Goal: Check status: Check status

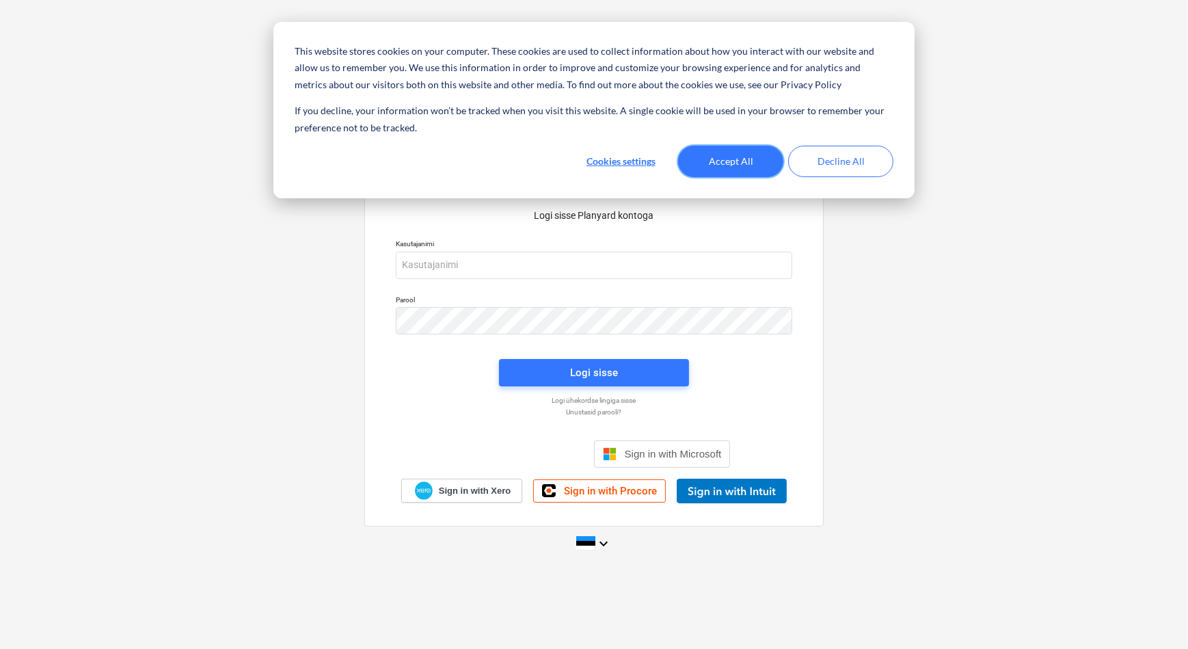
click at [704, 157] on button "Accept All" at bounding box center [730, 161] width 105 height 31
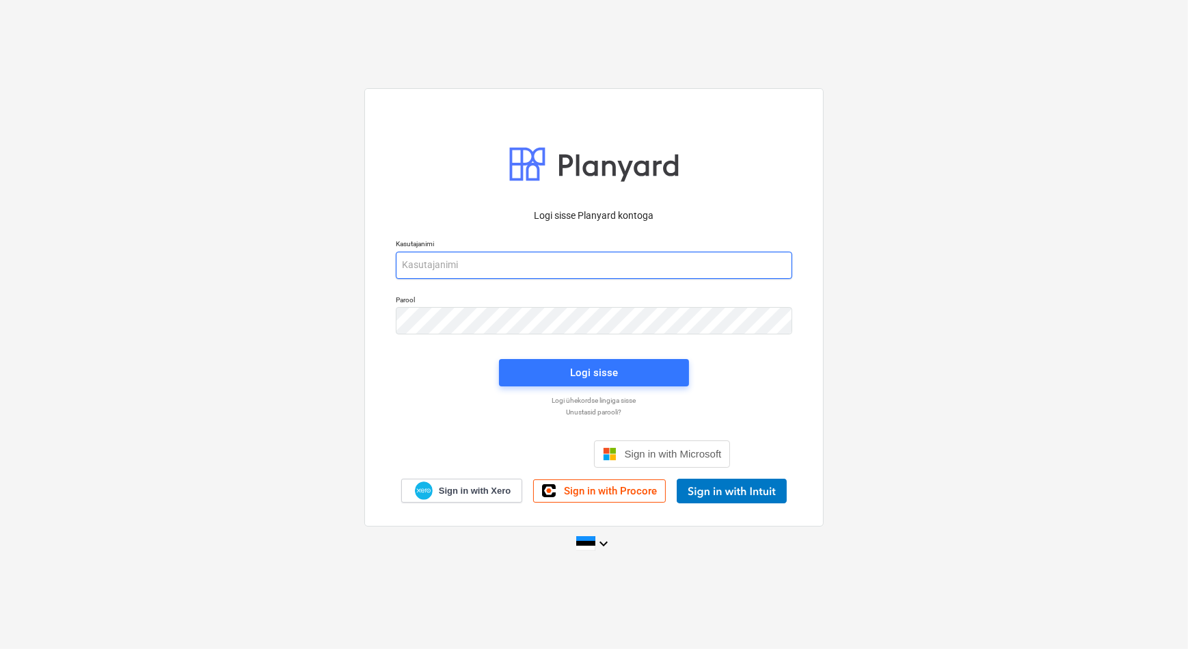
click at [604, 253] on input "email" at bounding box center [594, 265] width 396 height 27
type input "[EMAIL_ADDRESS][DOMAIN_NAME]"
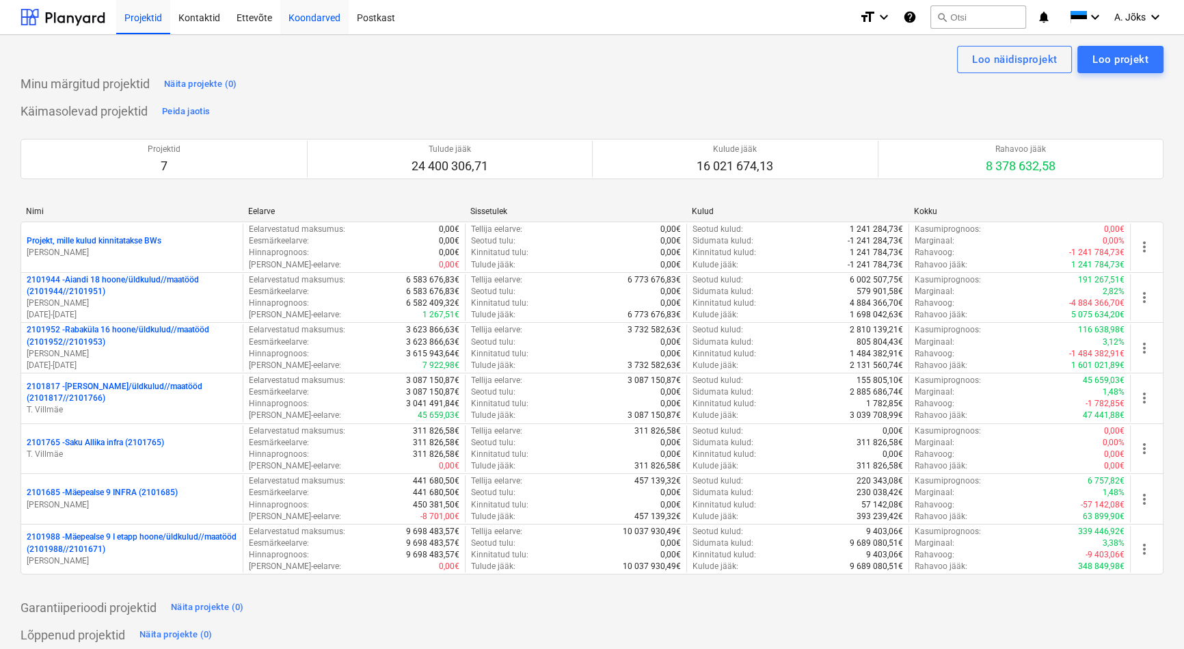
click at [308, 18] on div "Koondarved" at bounding box center [314, 16] width 68 height 35
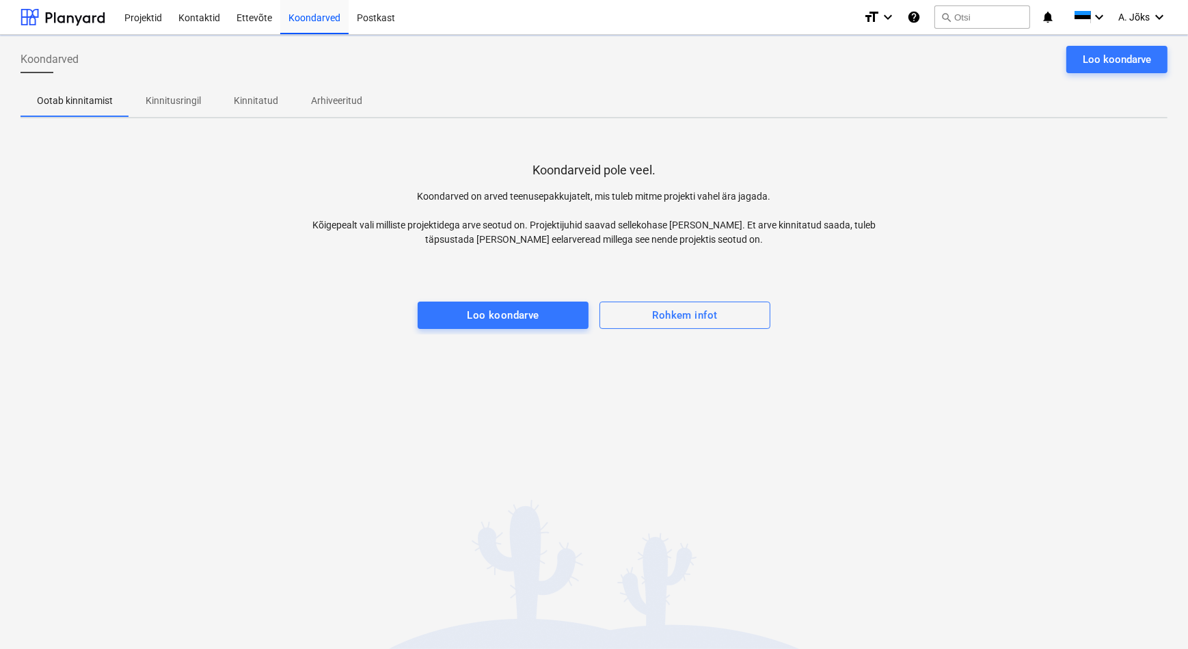
click at [170, 103] on p "Kinnitusringil" at bounding box center [173, 101] width 55 height 14
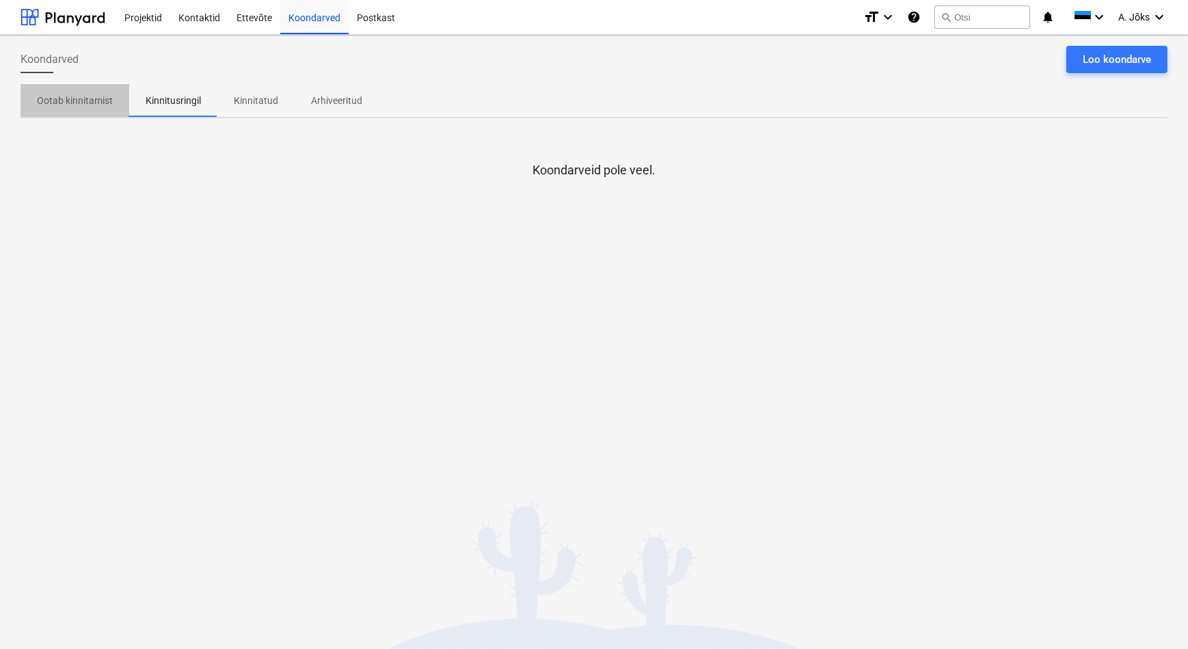
click at [71, 103] on p "Ootab kinnitamist" at bounding box center [75, 101] width 76 height 14
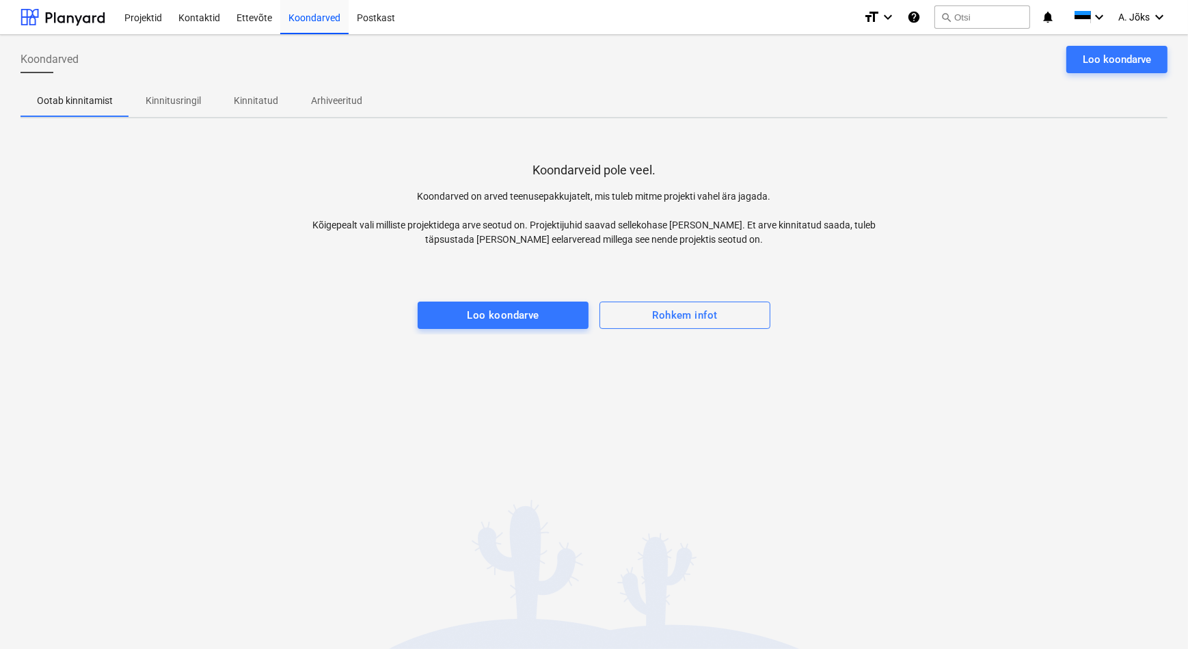
drag, startPoint x: 260, startPoint y: 93, endPoint x: 198, endPoint y: 100, distance: 62.6
click at [260, 94] on p "Kinnitatud" at bounding box center [256, 101] width 44 height 14
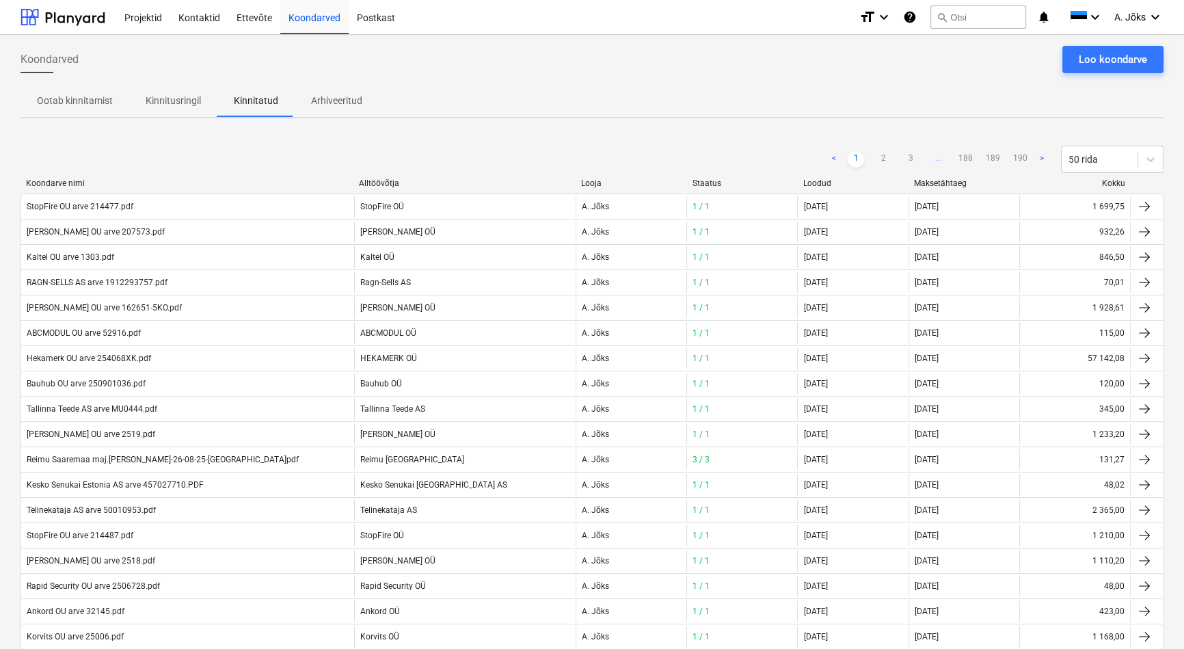
click at [176, 100] on p "Kinnitusringil" at bounding box center [173, 101] width 55 height 14
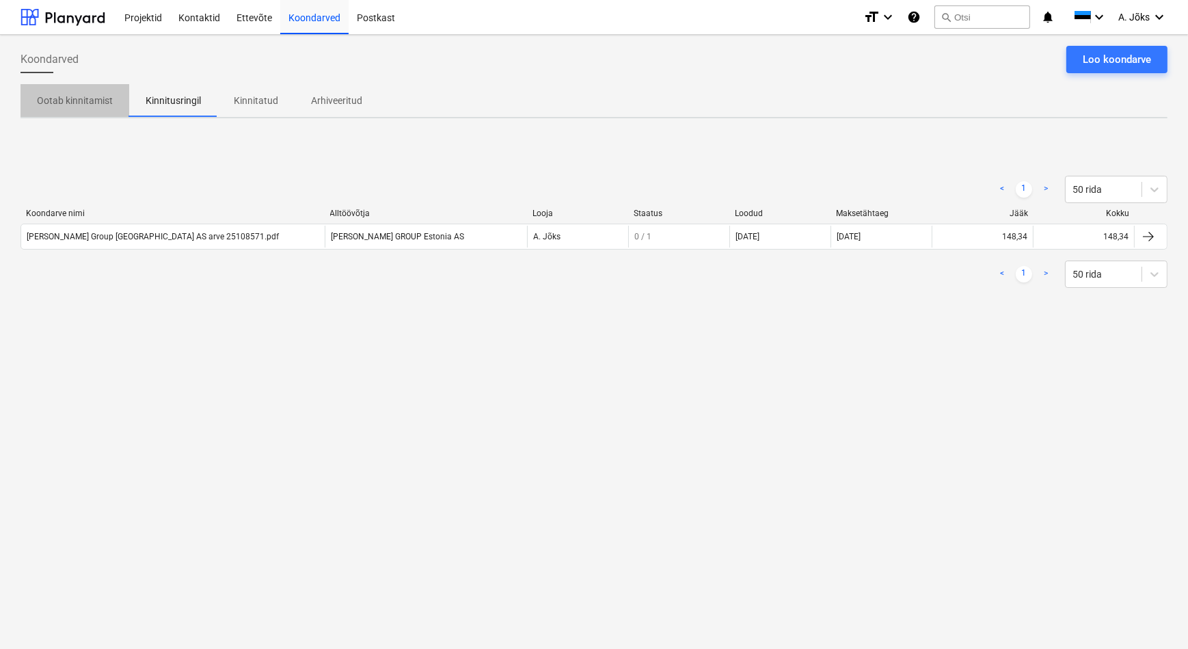
click at [59, 96] on p "Ootab kinnitamist" at bounding box center [75, 101] width 76 height 14
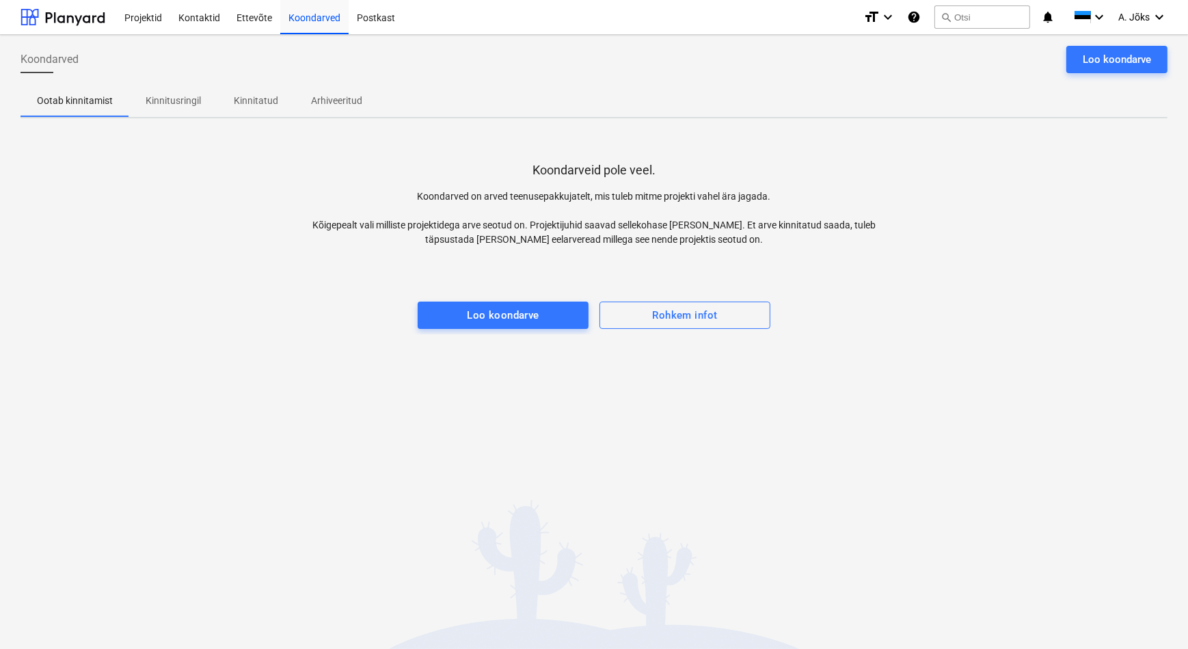
click at [486, 72] on div "Koondarved Loo koondarve" at bounding box center [594, 65] width 1147 height 38
